Goal: Check status: Check status

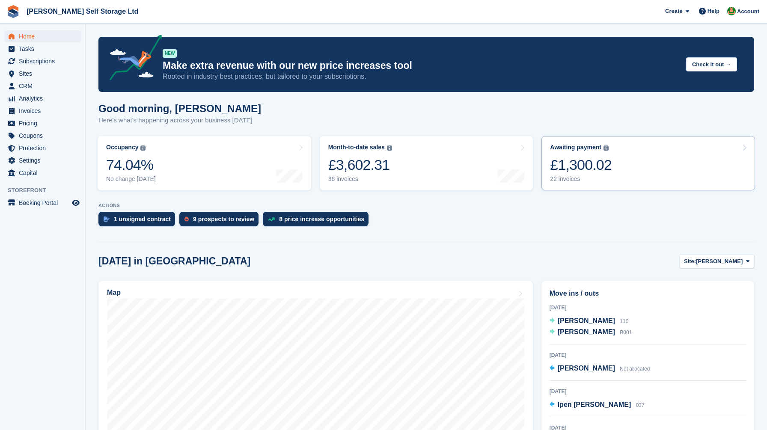
click at [615, 174] on link "Awaiting payment The total outstanding balance on all open invoices. £1,300.02 …" at bounding box center [649, 163] width 214 height 54
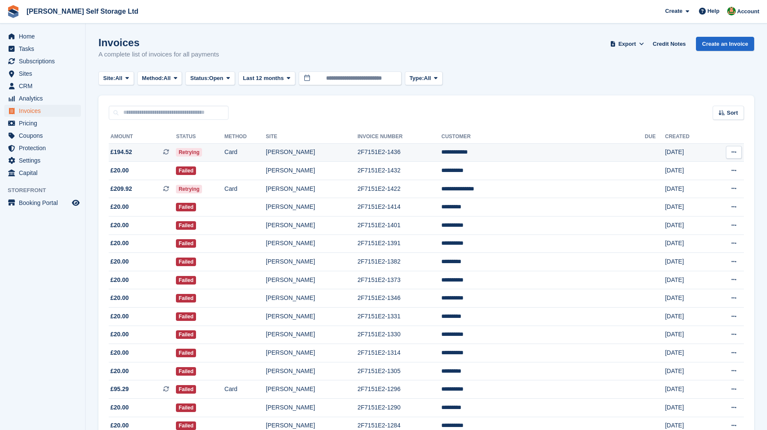
click at [159, 153] on span "£194.52 This is a recurring subscription invoice." at bounding box center [142, 152] width 67 height 9
click at [266, 191] on td "Card" at bounding box center [245, 189] width 42 height 18
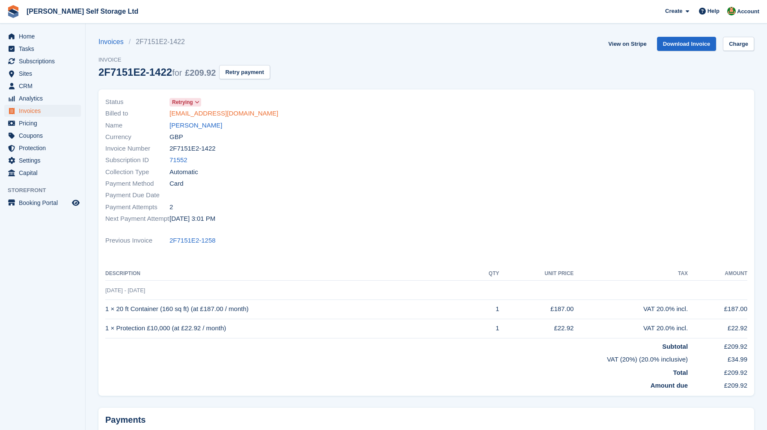
click at [199, 113] on link "[EMAIL_ADDRESS][DOMAIN_NAME]" at bounding box center [224, 114] width 109 height 10
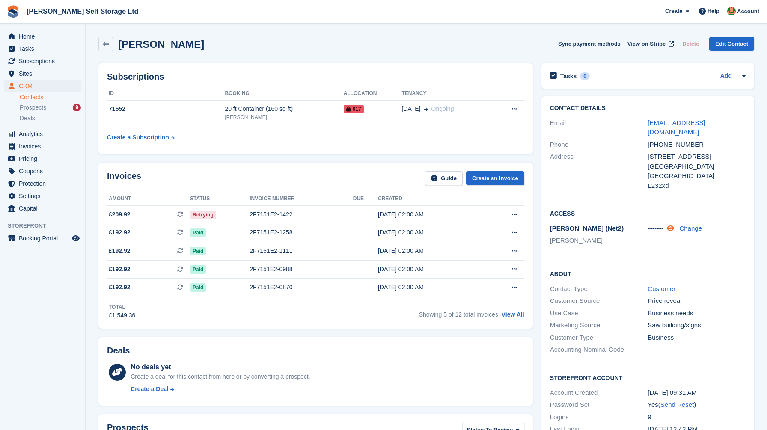
click at [675, 225] on icon at bounding box center [670, 228] width 7 height 6
click at [645, 43] on span "View on Stripe" at bounding box center [647, 44] width 38 height 9
click at [30, 37] on span "Home" at bounding box center [44, 36] width 51 height 12
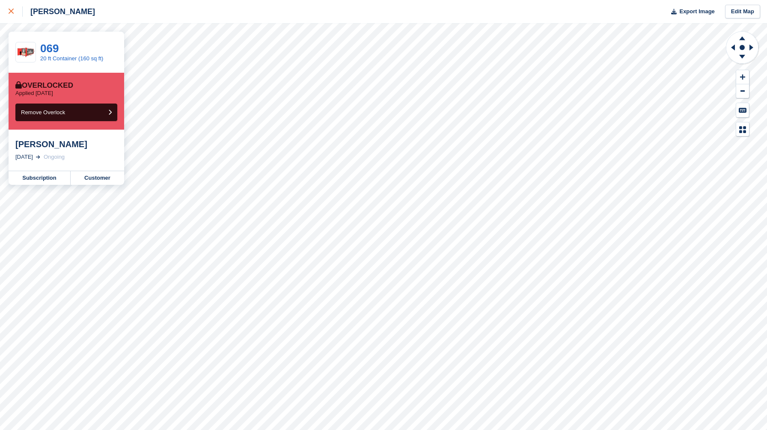
click at [10, 12] on icon at bounding box center [11, 11] width 5 height 5
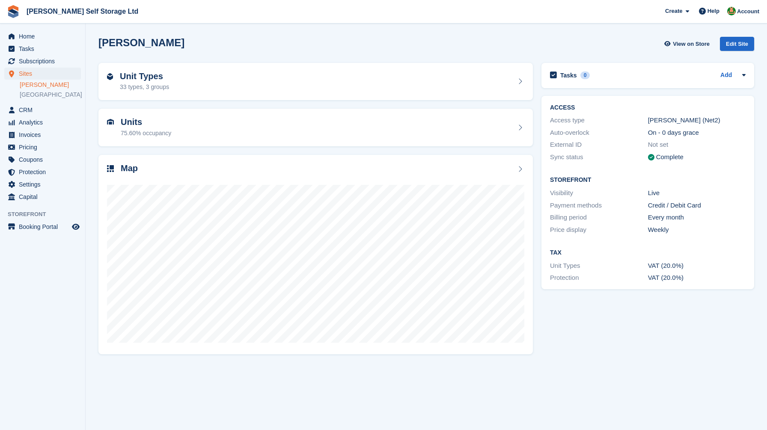
click at [82, 350] on aside "Home Tasks Subscriptions Subscriptions Subscriptions Contracts Price increases …" at bounding box center [42, 218] width 85 height 388
